Goal: Check status: Check status

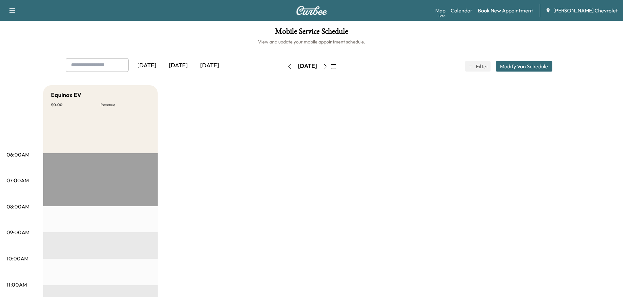
click at [180, 65] on div "[DATE]" at bounding box center [177, 65] width 31 height 15
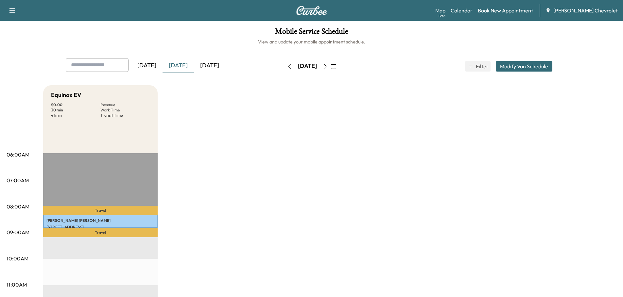
click at [212, 64] on div "[DATE]" at bounding box center [209, 65] width 31 height 15
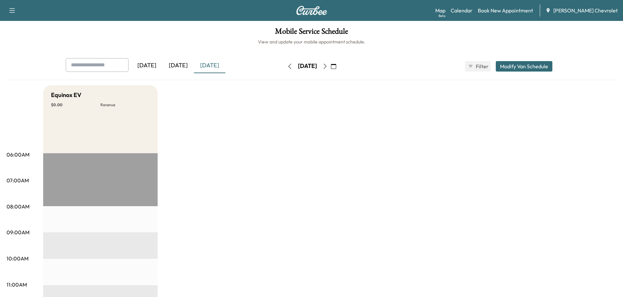
click at [213, 65] on div "[DATE]" at bounding box center [209, 65] width 31 height 15
click at [328, 66] on icon "button" at bounding box center [324, 66] width 5 height 5
click at [339, 66] on button "button" at bounding box center [333, 66] width 11 height 10
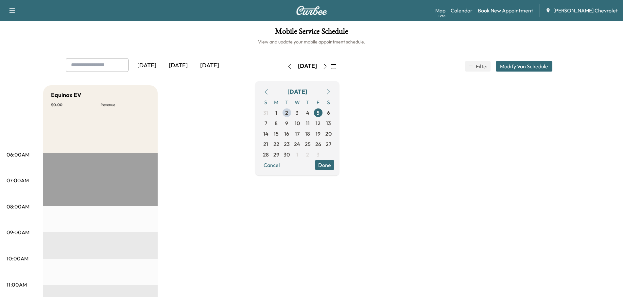
click at [334, 167] on button "Done" at bounding box center [324, 165] width 19 height 10
